Goal: Transaction & Acquisition: Book appointment/travel/reservation

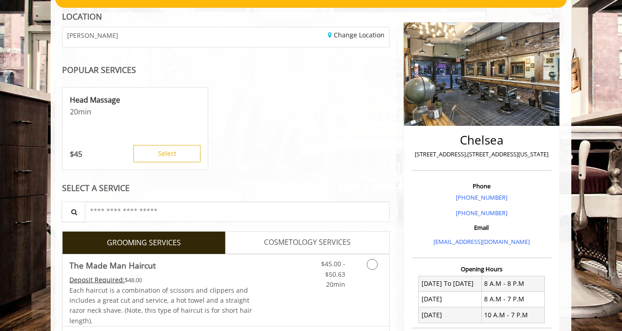
scroll to position [183, 0]
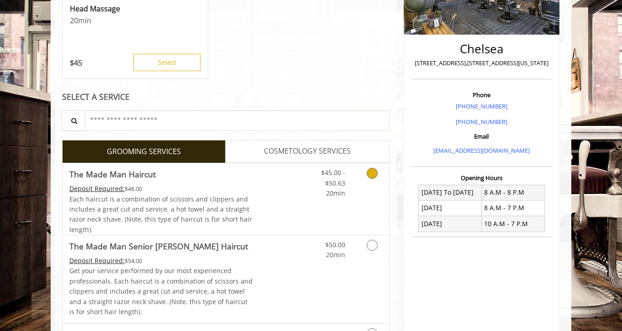
click at [371, 173] on icon "Grooming services" at bounding box center [372, 173] width 11 height 11
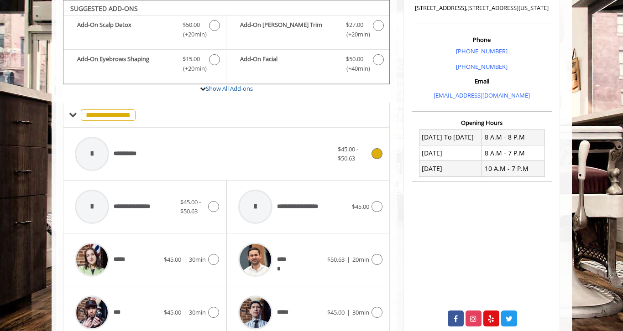
scroll to position [375, 0]
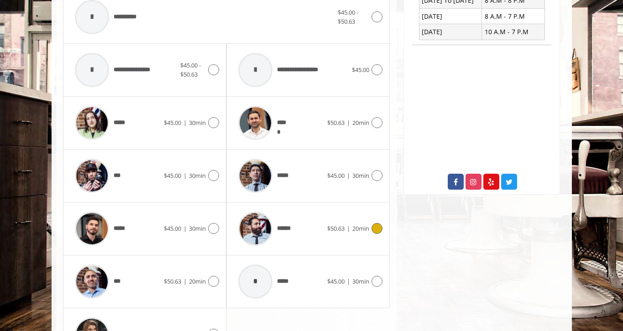
click at [377, 229] on icon at bounding box center [377, 228] width 11 height 11
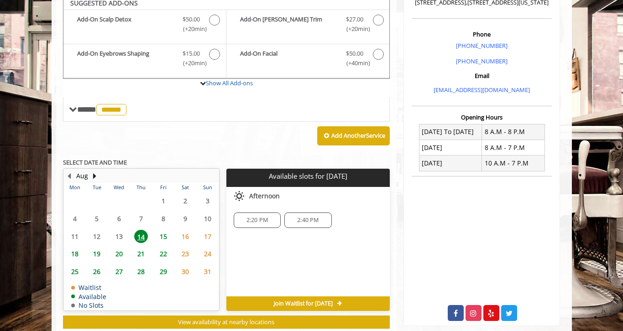
scroll to position [238, 0]
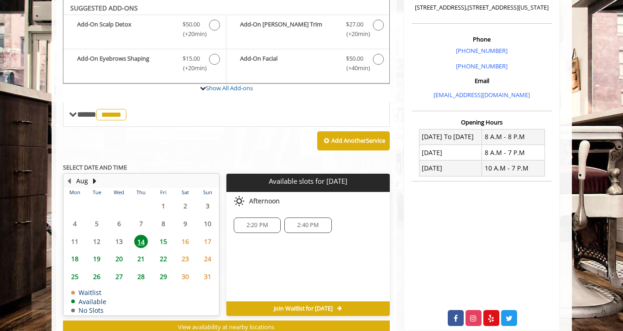
click at [252, 227] on span "2:20 PM" at bounding box center [257, 225] width 21 height 7
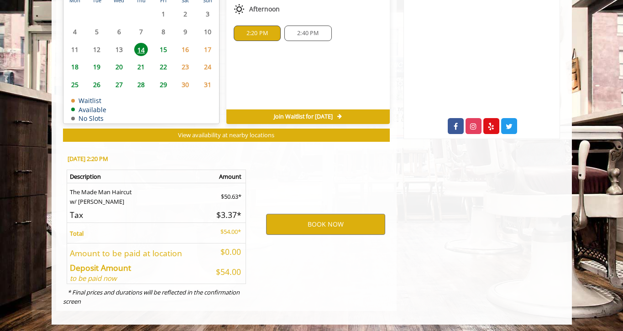
scroll to position [433, 0]
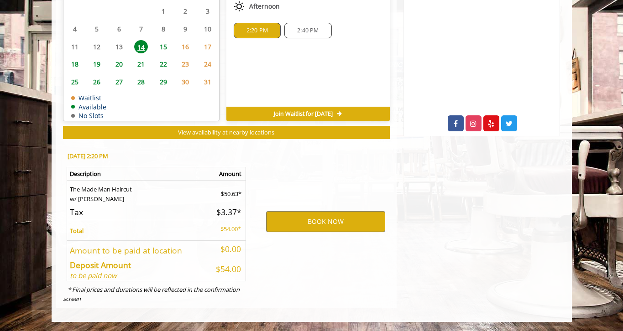
click at [185, 154] on p "[DATE] 2:20 PM" at bounding box center [156, 156] width 176 height 6
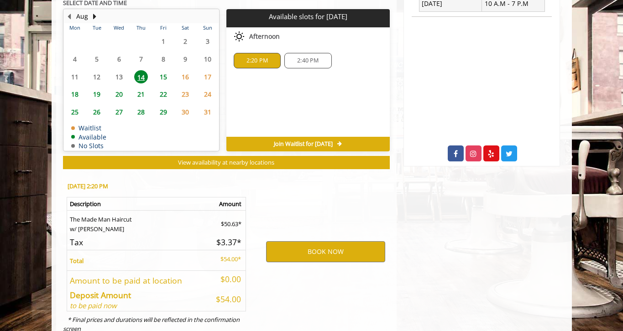
scroll to position [388, 0]
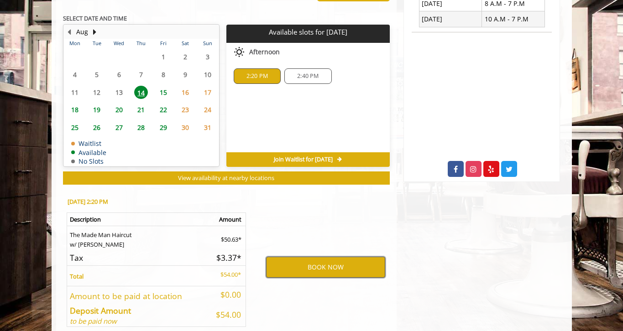
click at [320, 269] on button "BOOK NOW" at bounding box center [325, 267] width 119 height 21
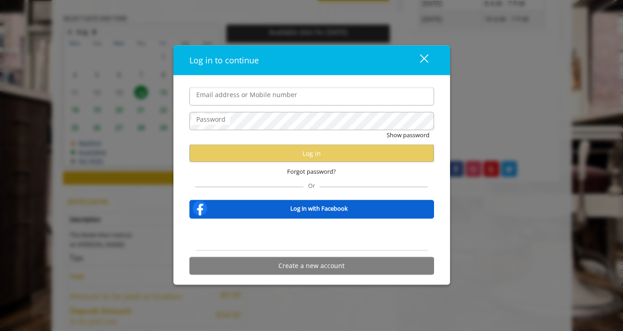
type input "**********"
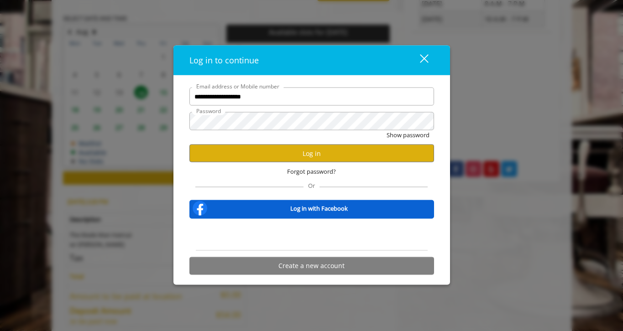
scroll to position [0, 0]
click at [310, 158] on button "Log in" at bounding box center [311, 154] width 245 height 18
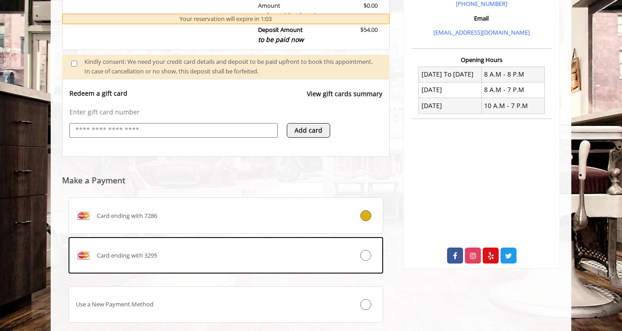
scroll to position [357, 0]
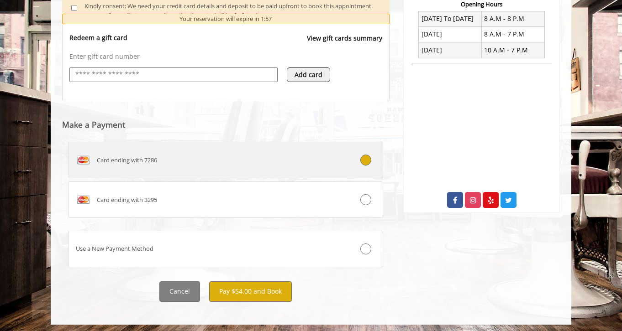
click at [326, 166] on div "Card ending with 7286" at bounding box center [199, 160] width 261 height 15
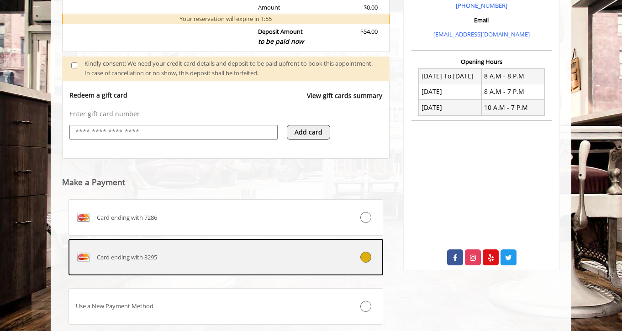
click at [362, 254] on icon at bounding box center [365, 257] width 11 height 11
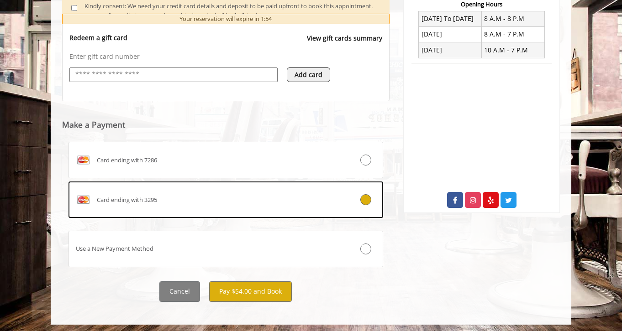
scroll to position [359, 0]
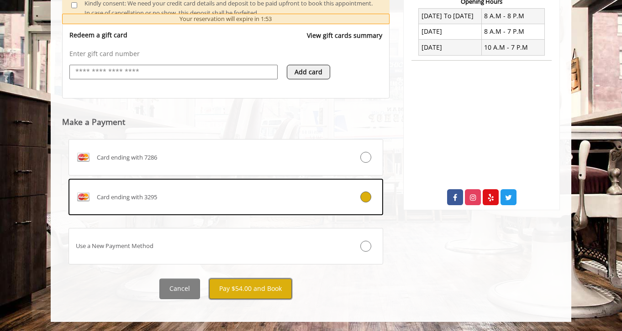
click at [246, 287] on button "Pay $54.00 and Book" at bounding box center [250, 289] width 83 height 21
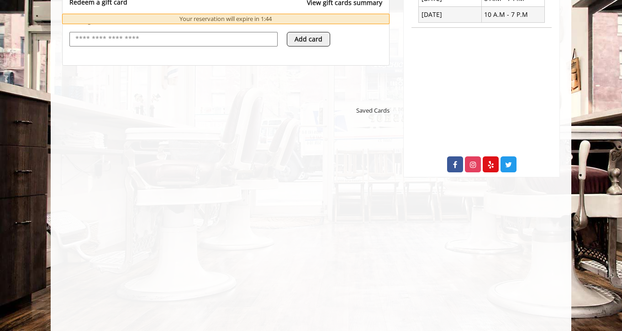
scroll to position [405, 0]
